Goal: Obtain resource: Obtain resource

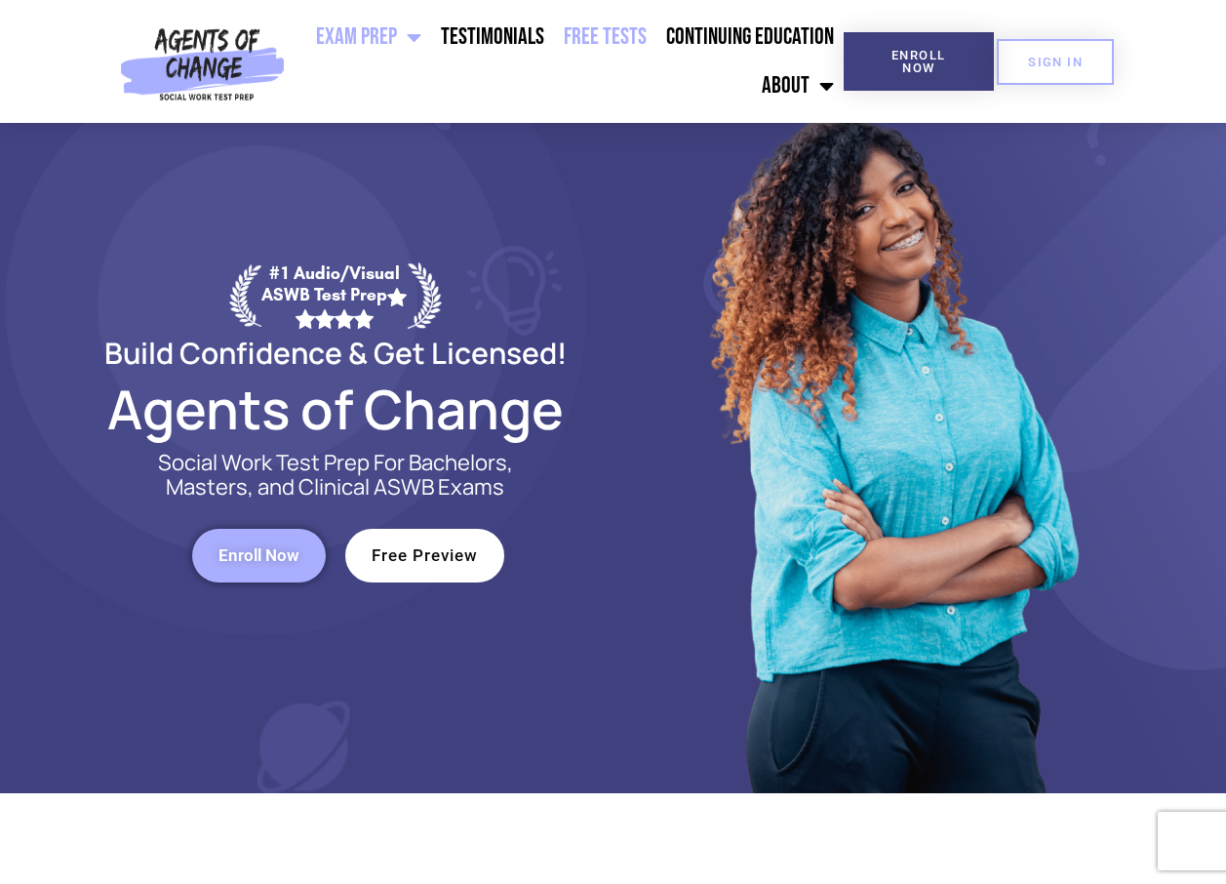
drag, startPoint x: 0, startPoint y: 0, endPoint x: 602, endPoint y: 37, distance: 602.9
click at [602, 37] on link "Free Tests" at bounding box center [605, 37] width 102 height 49
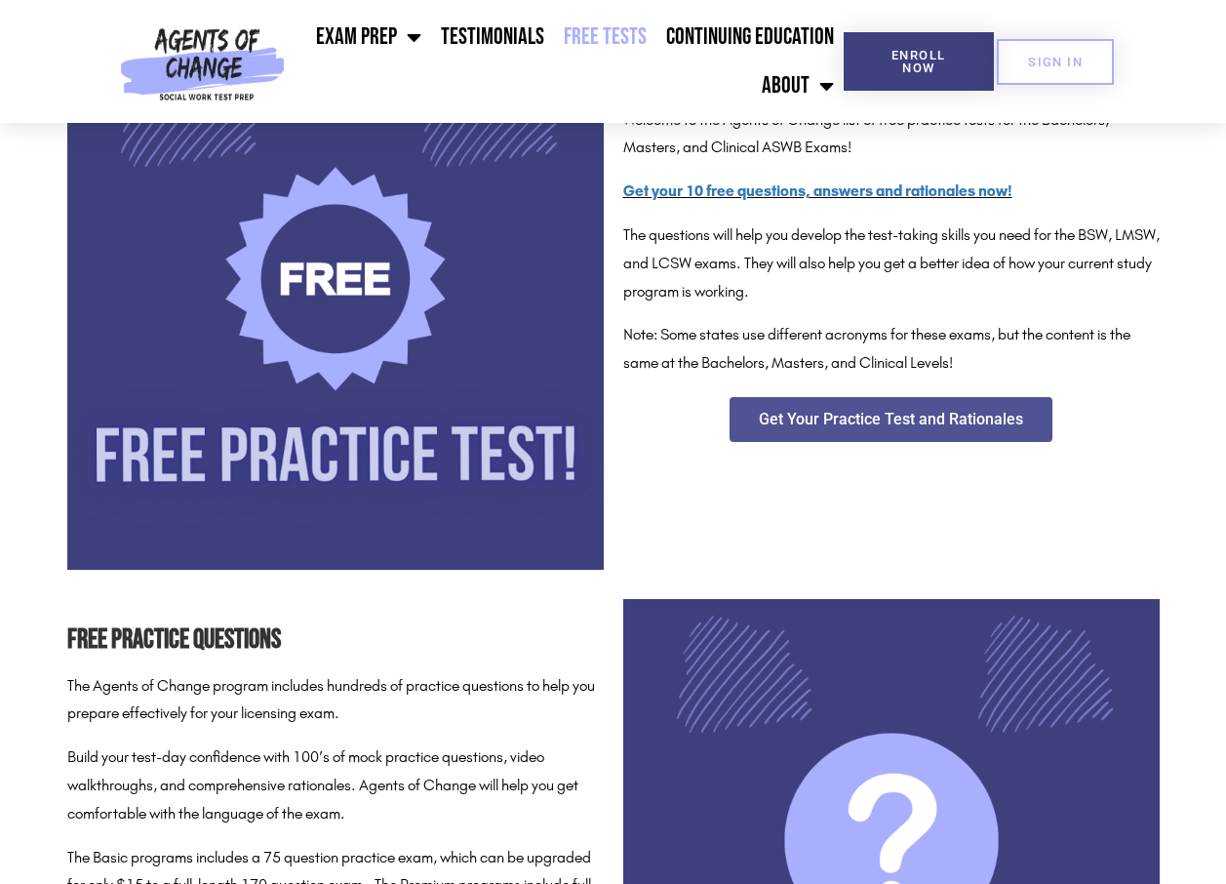
scroll to position [260, 0]
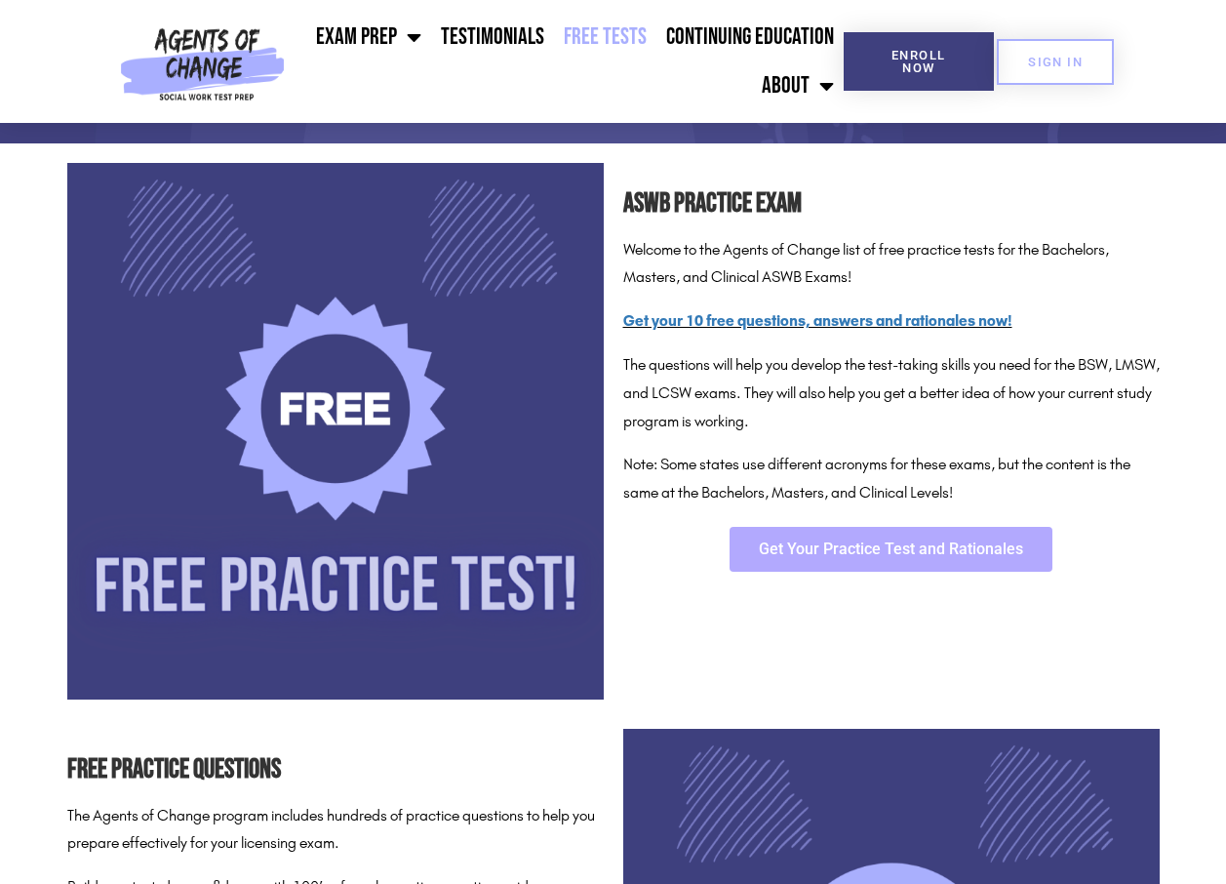
click at [914, 531] on link "Get Your Practice Test and Rationales" at bounding box center [891, 549] width 323 height 45
